Goal: Navigation & Orientation: Go to known website

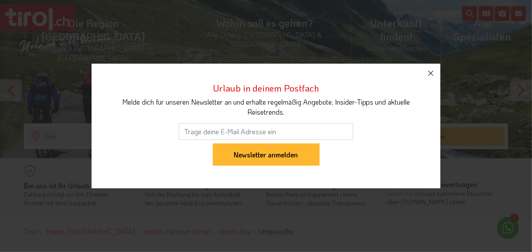
click at [436, 68] on icon "button" at bounding box center [431, 73] width 10 height 10
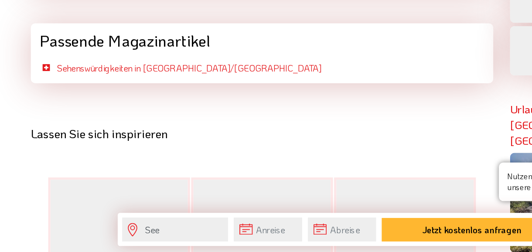
scroll to position [2029, 0]
